Goal: Transaction & Acquisition: Download file/media

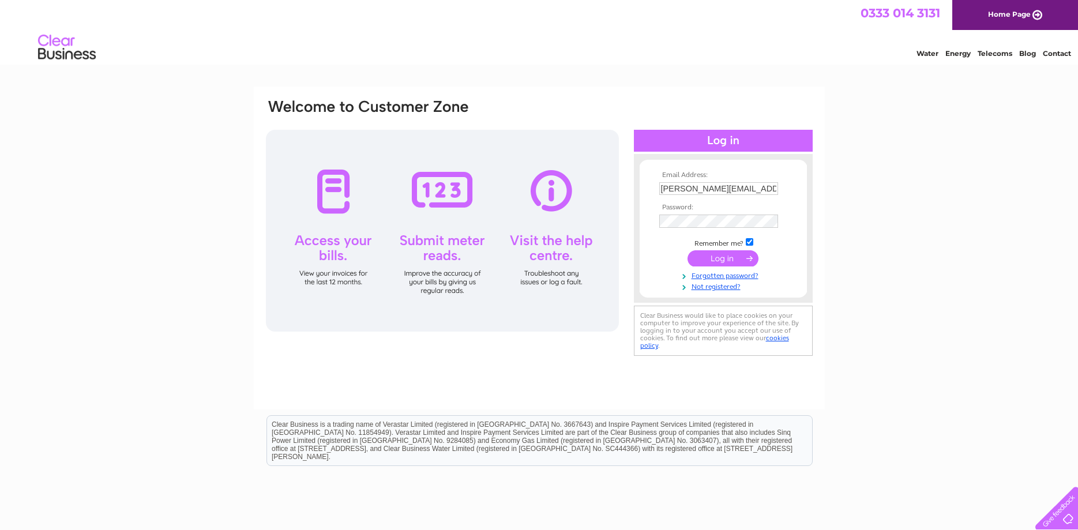
click at [716, 256] on input "submit" at bounding box center [723, 258] width 71 height 16
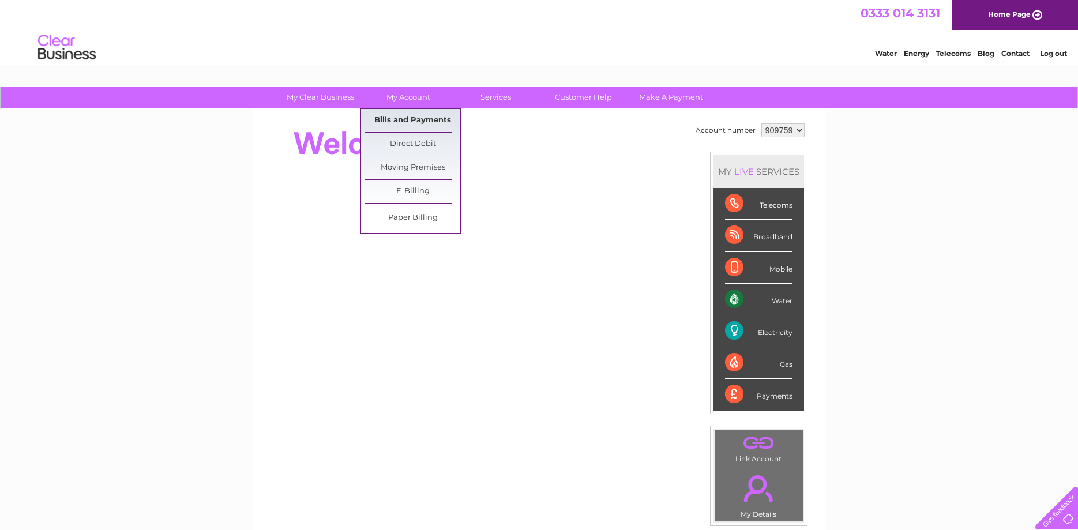
click at [403, 118] on link "Bills and Payments" at bounding box center [412, 120] width 95 height 23
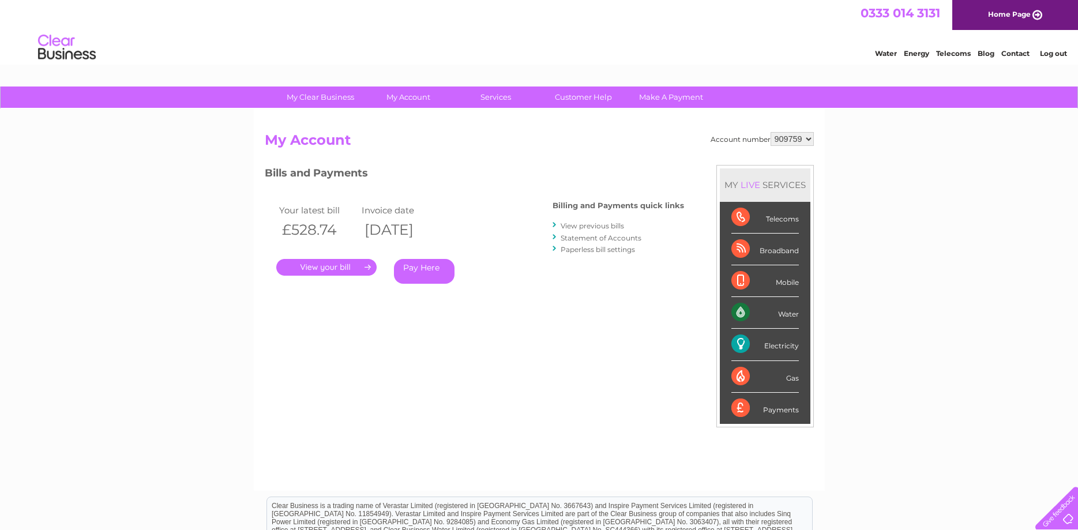
click at [320, 265] on link "." at bounding box center [326, 267] width 100 height 17
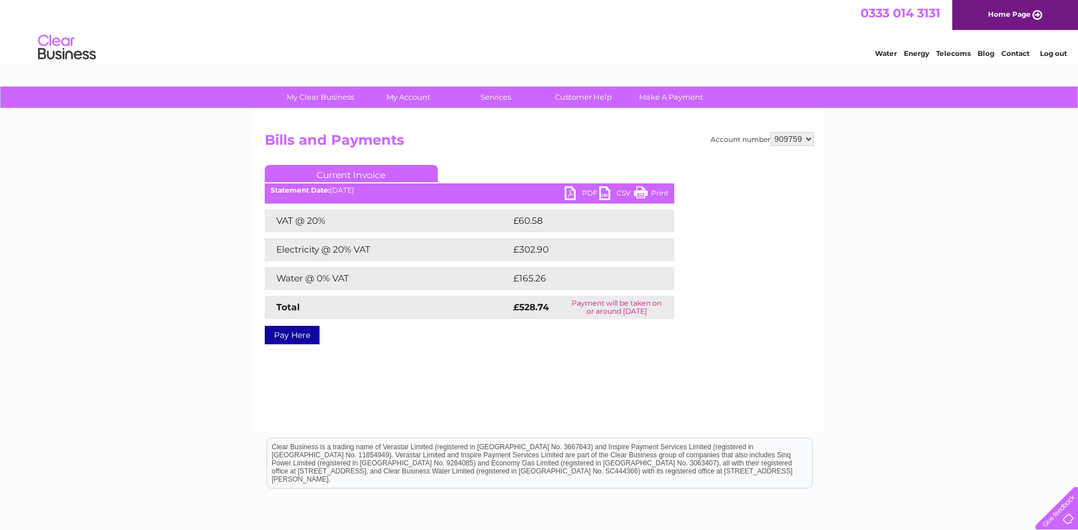
click at [587, 192] on link "PDF" at bounding box center [582, 194] width 35 height 17
click at [1049, 57] on link "Log out" at bounding box center [1053, 53] width 27 height 9
